Goal: Task Accomplishment & Management: Complete application form

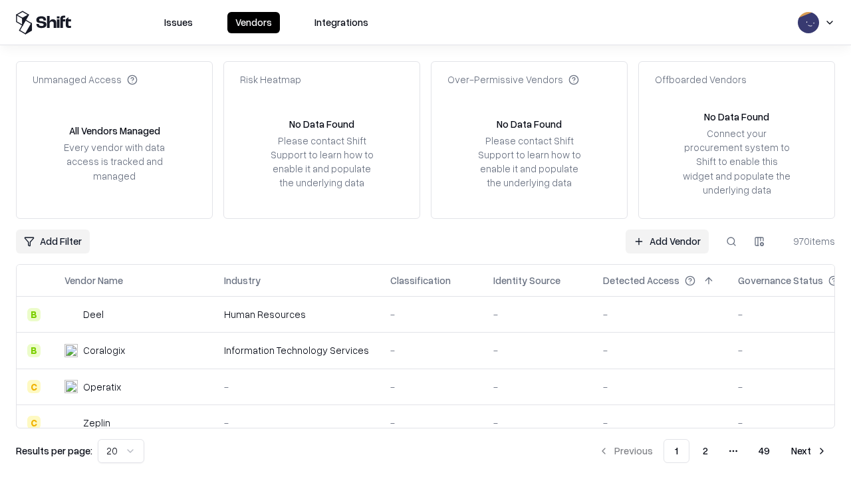
click at [667, 241] on link "Add Vendor" at bounding box center [667, 241] width 83 height 24
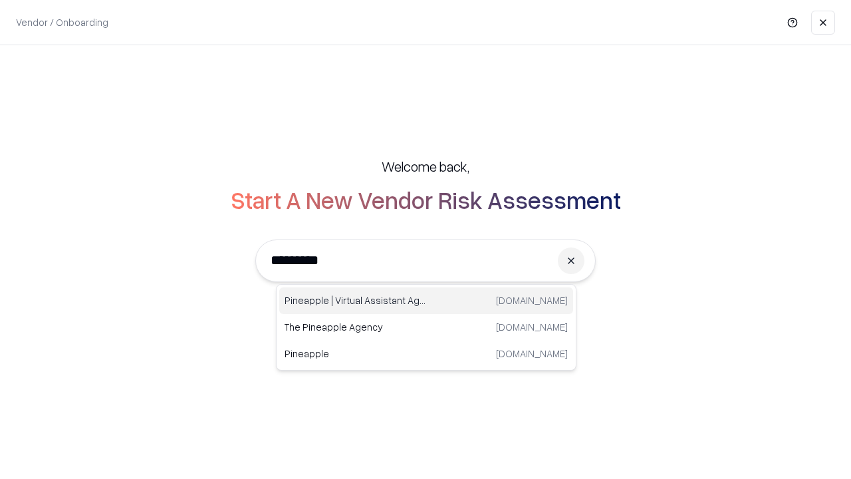
click at [426, 300] on div "Pineapple | Virtual Assistant Agency [DOMAIN_NAME]" at bounding box center [426, 300] width 294 height 27
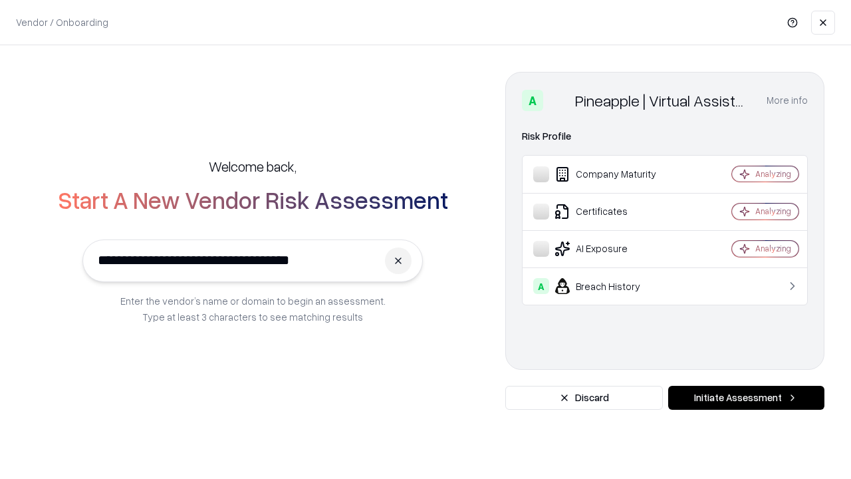
type input "**********"
click at [746, 398] on button "Initiate Assessment" at bounding box center [746, 398] width 156 height 24
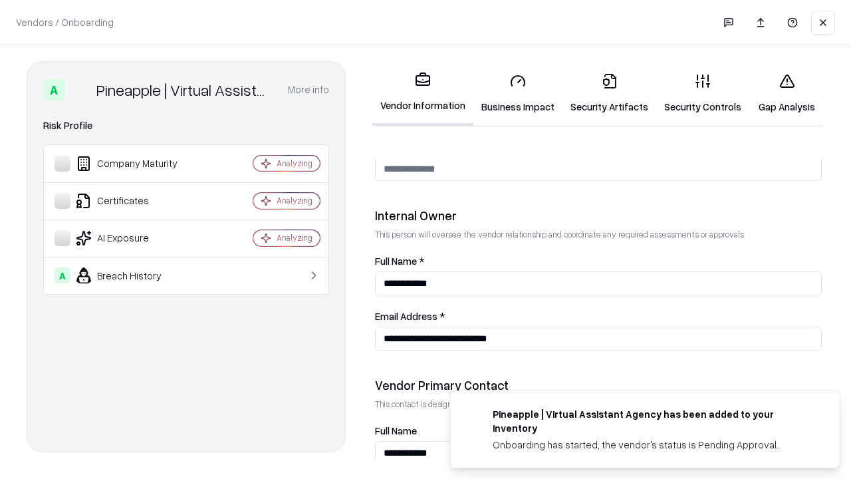
scroll to position [689, 0]
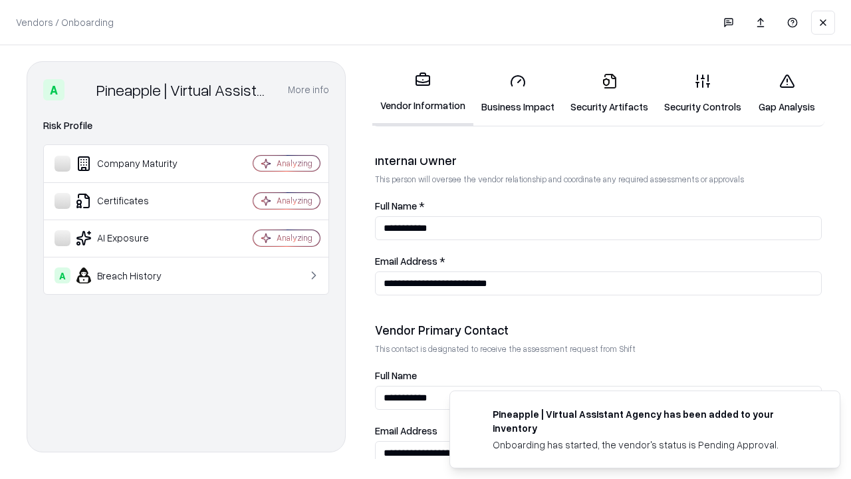
click at [518, 93] on link "Business Impact" at bounding box center [517, 93] width 89 height 62
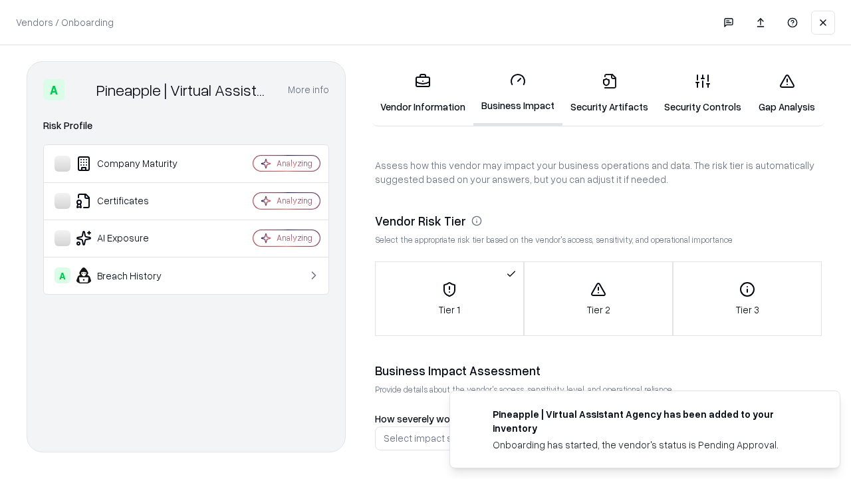
click at [786, 93] on link "Gap Analysis" at bounding box center [786, 93] width 75 height 62
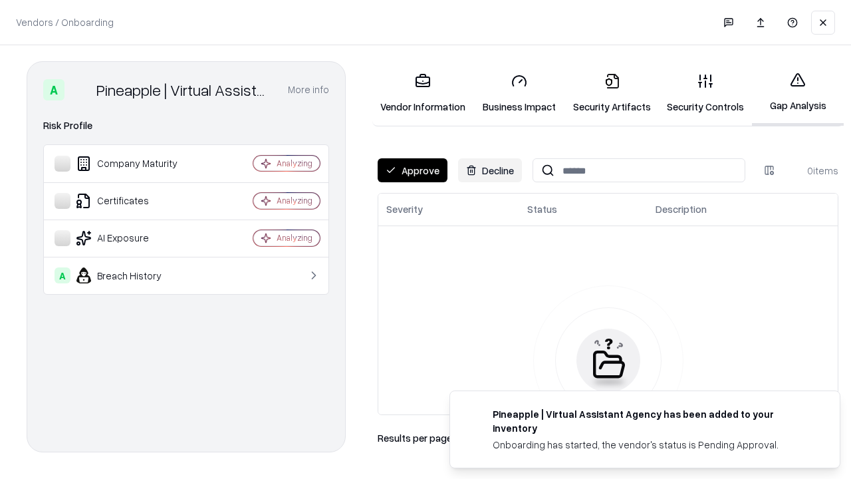
click at [412, 170] on button "Approve" at bounding box center [413, 170] width 70 height 24
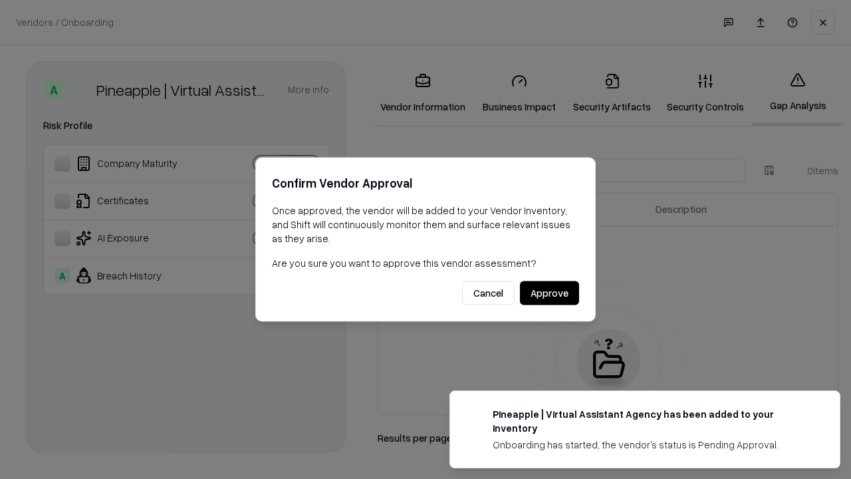
click at [549, 292] on button "Approve" at bounding box center [549, 293] width 59 height 24
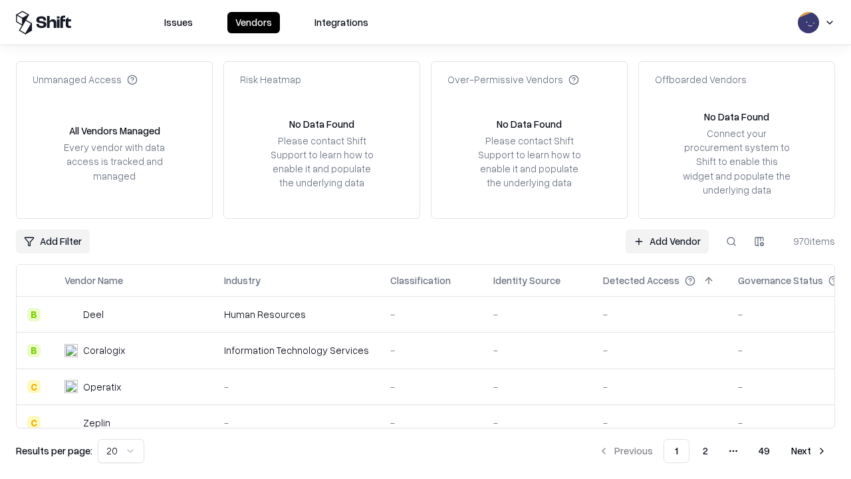
type input "**********"
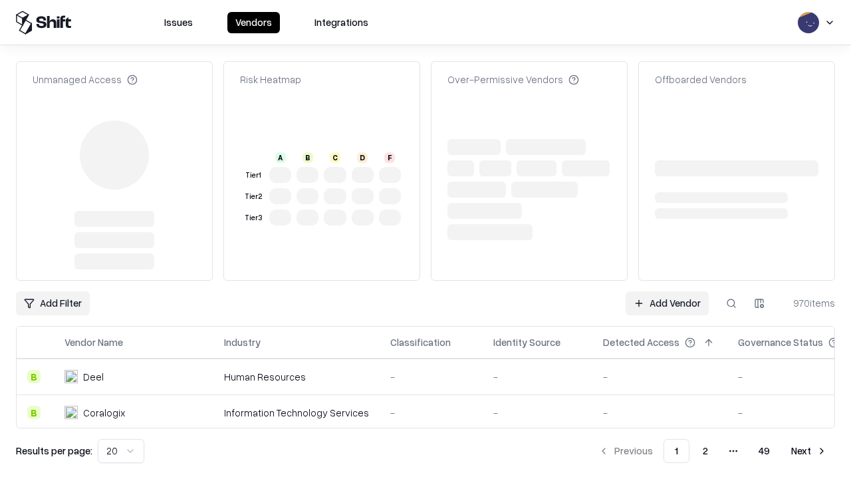
click at [667, 303] on link "Add Vendor" at bounding box center [667, 303] width 83 height 24
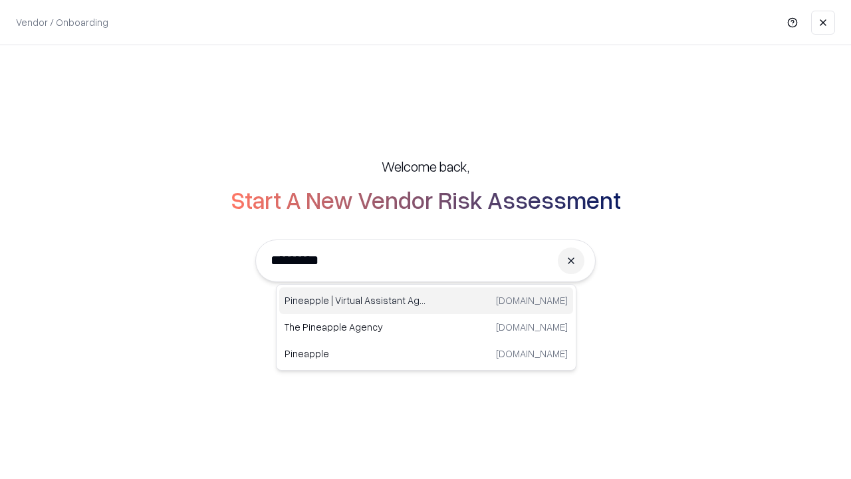
click at [426, 300] on div "Pineapple | Virtual Assistant Agency [DOMAIN_NAME]" at bounding box center [426, 300] width 294 height 27
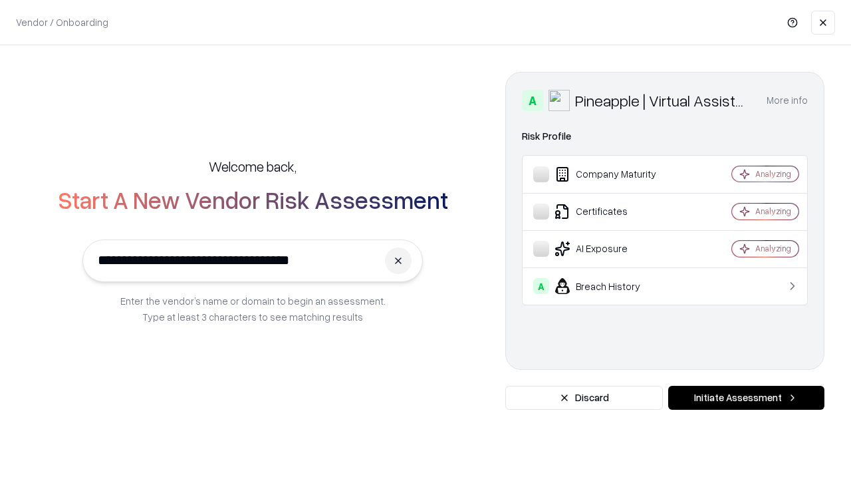
type input "**********"
click at [746, 398] on button "Initiate Assessment" at bounding box center [746, 398] width 156 height 24
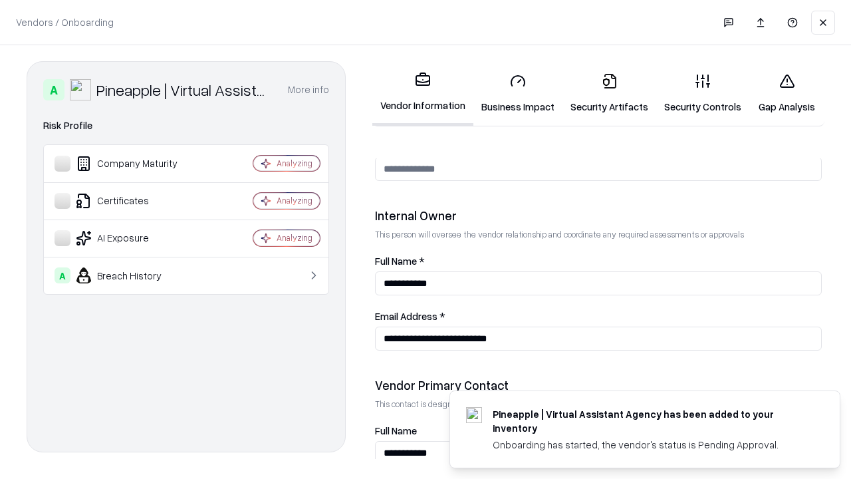
scroll to position [689, 0]
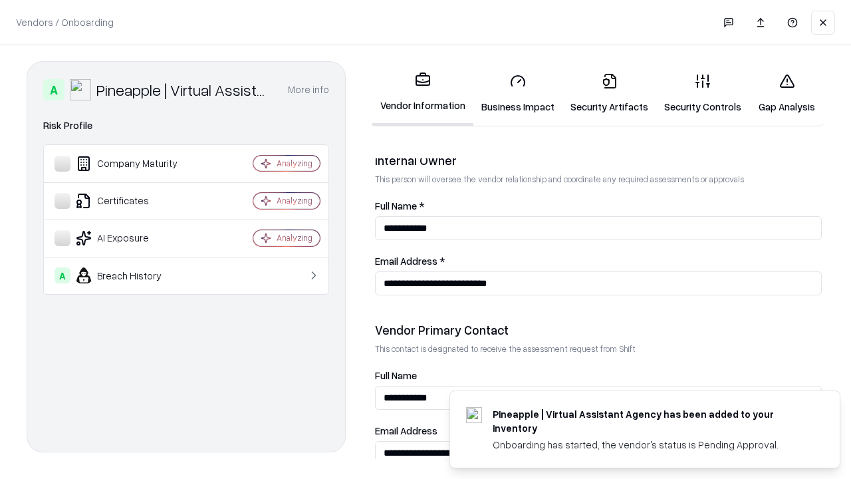
click at [786, 93] on link "Gap Analysis" at bounding box center [786, 93] width 75 height 62
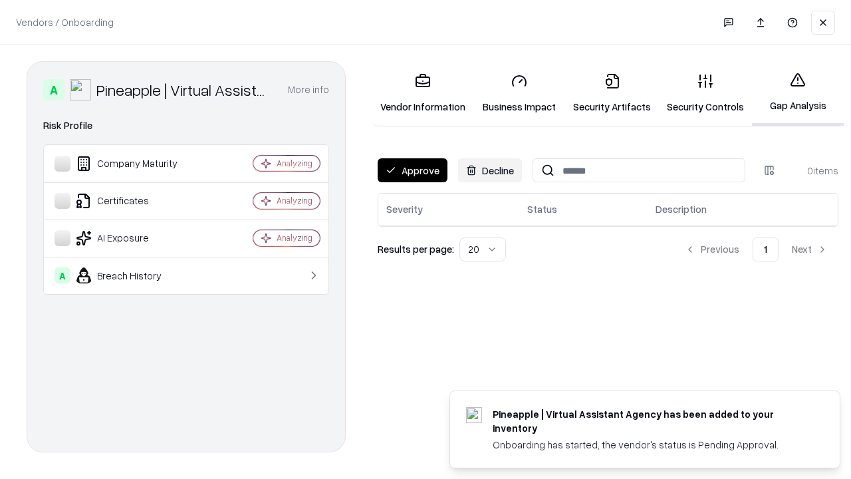
click at [412, 170] on button "Approve" at bounding box center [413, 170] width 70 height 24
